Goal: Information Seeking & Learning: Learn about a topic

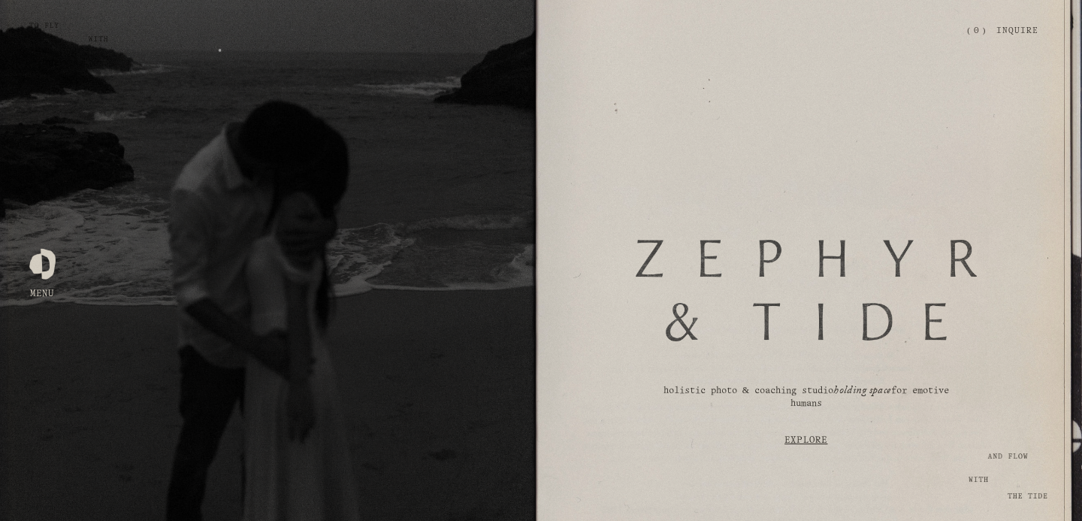
click at [801, 442] on link "Explore" at bounding box center [806, 440] width 455 height 43
click at [41, 270] on div at bounding box center [42, 260] width 26 height 26
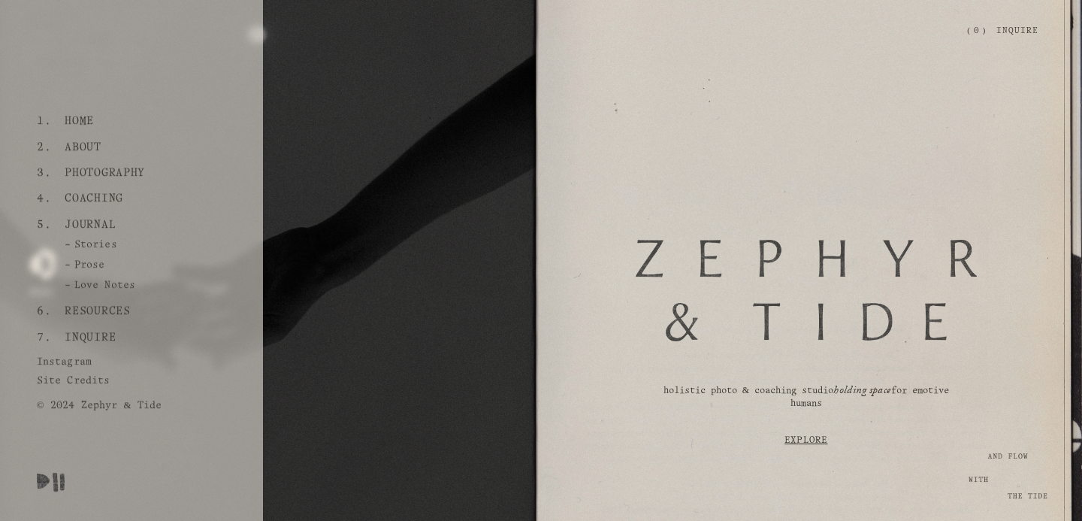
click at [88, 145] on link "About" at bounding box center [83, 148] width 48 height 26
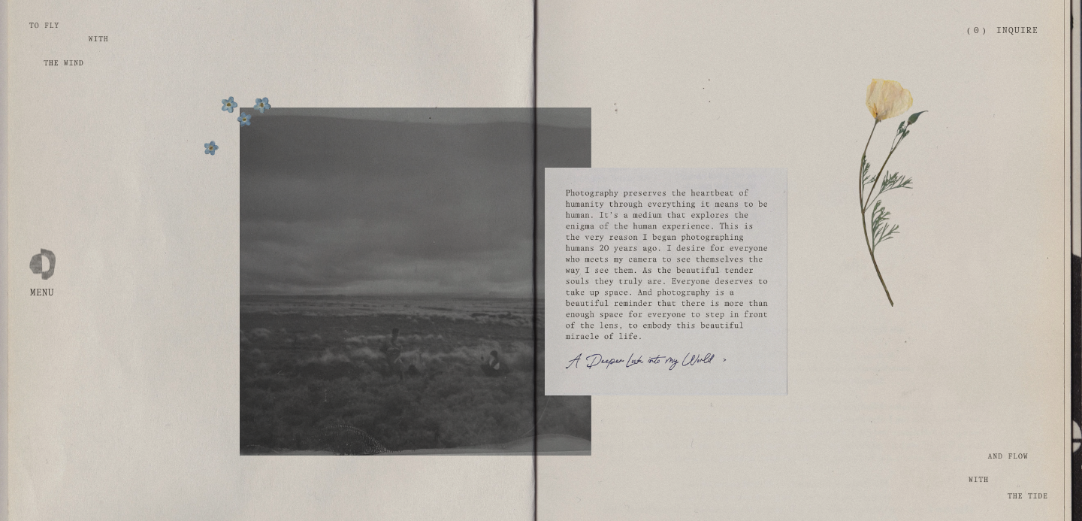
scroll to position [2576, 0]
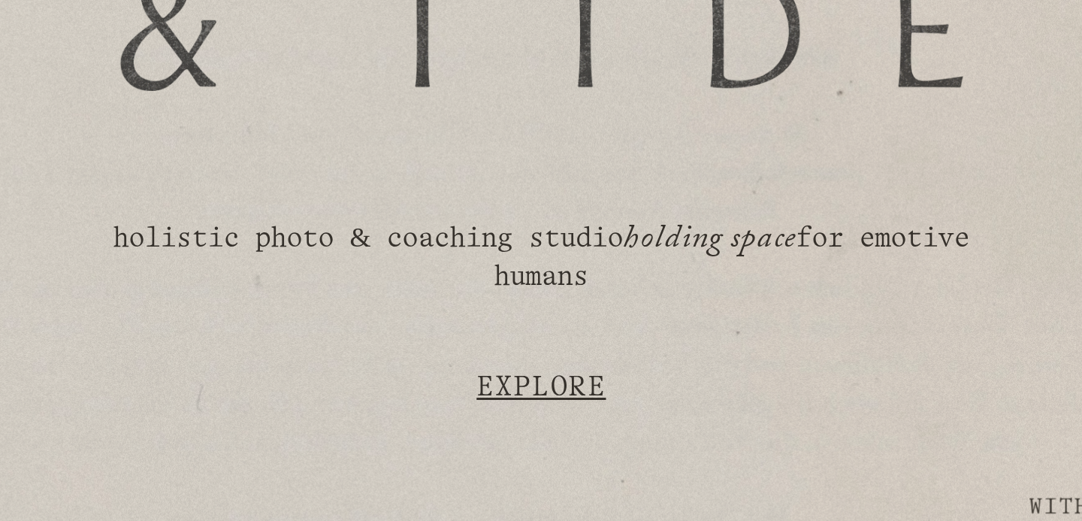
click at [909, 447] on link "Explore" at bounding box center [806, 440] width 455 height 43
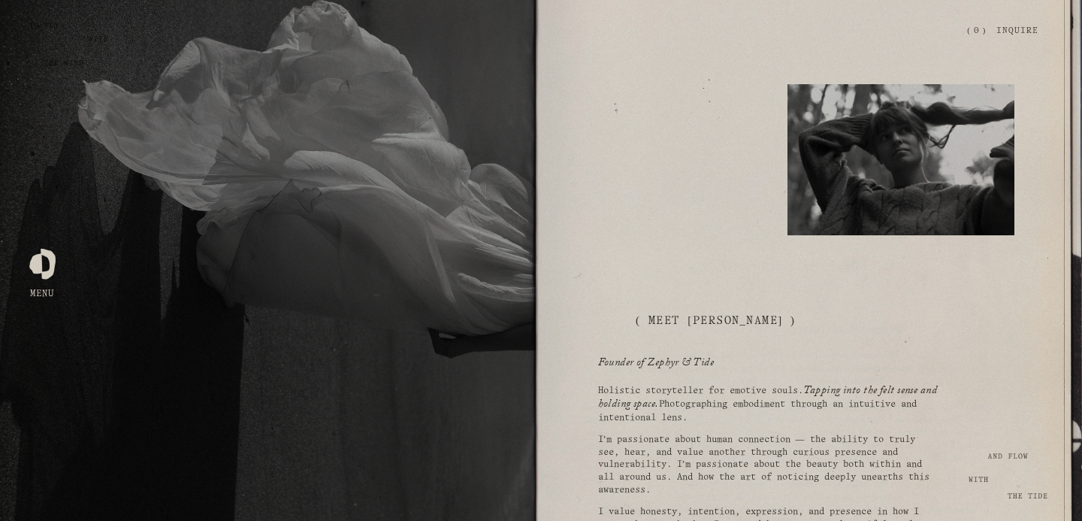
scroll to position [676, 0]
